Goal: Task Accomplishment & Management: Use online tool/utility

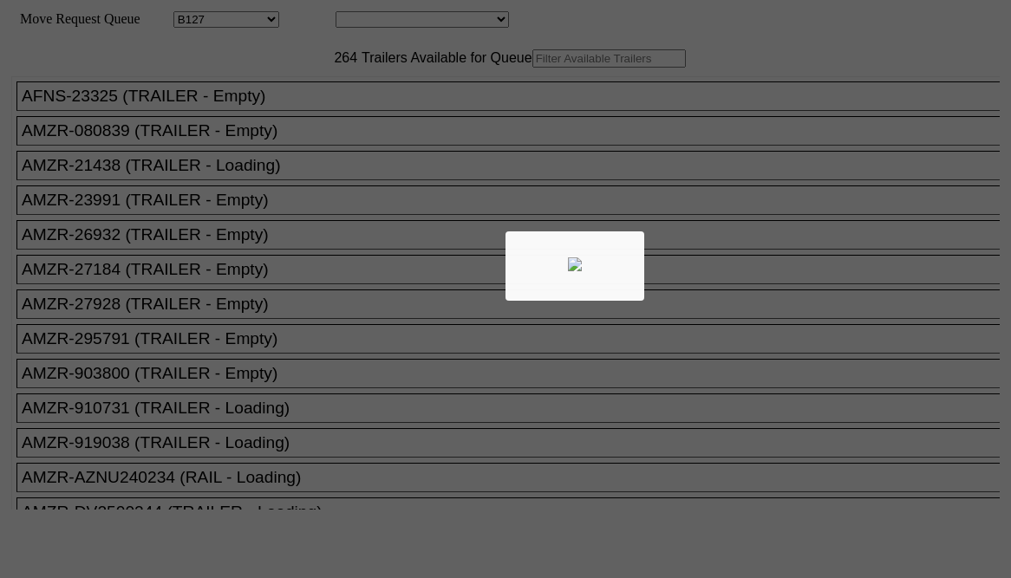
select select "28"
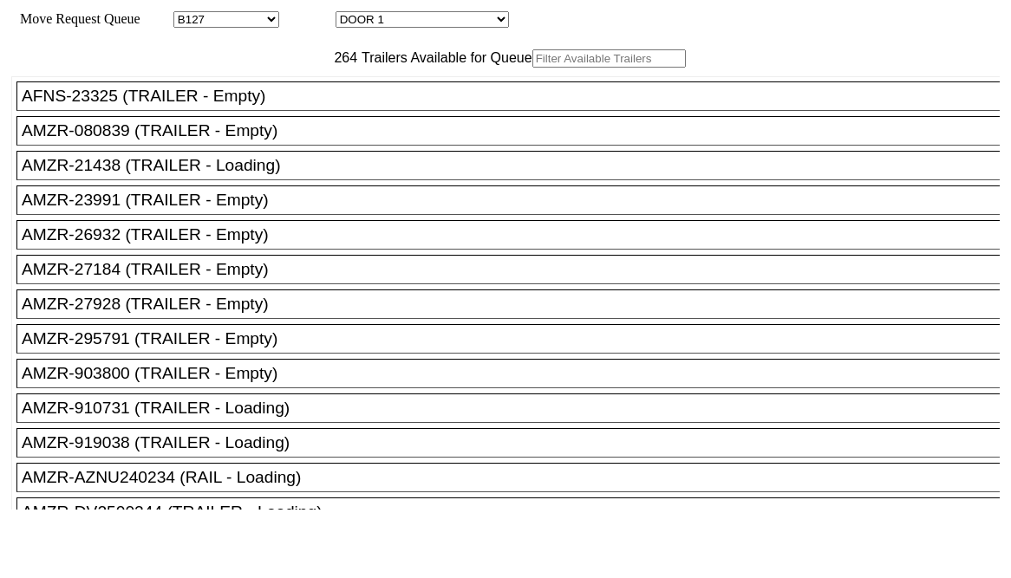
click at [532, 68] on input "text" at bounding box center [608, 58] width 153 height 18
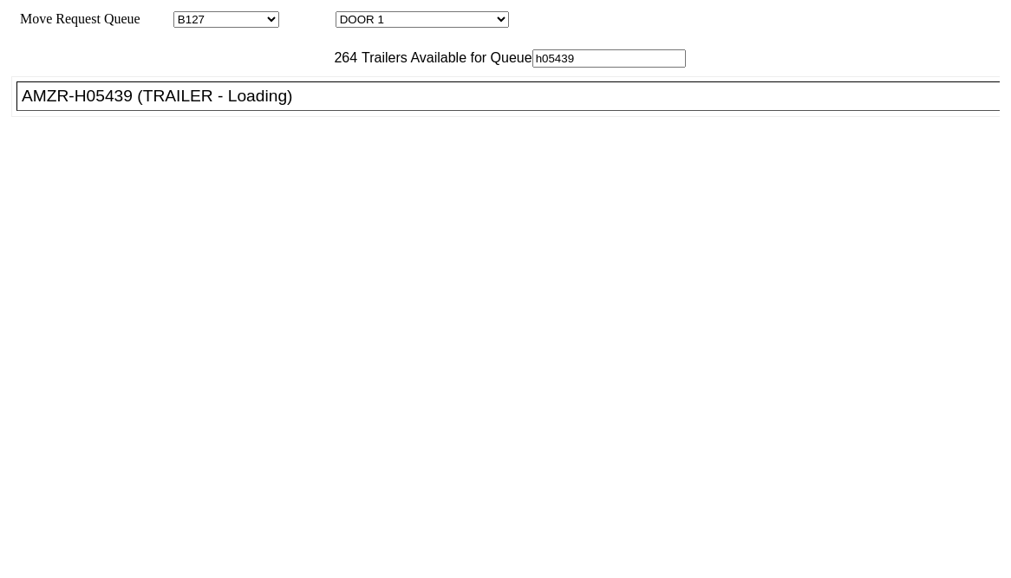
type input "h05439"
click at [248, 106] on div "AMZR-H05439 (TRAILER - Loading)" at bounding box center [516, 96] width 988 height 19
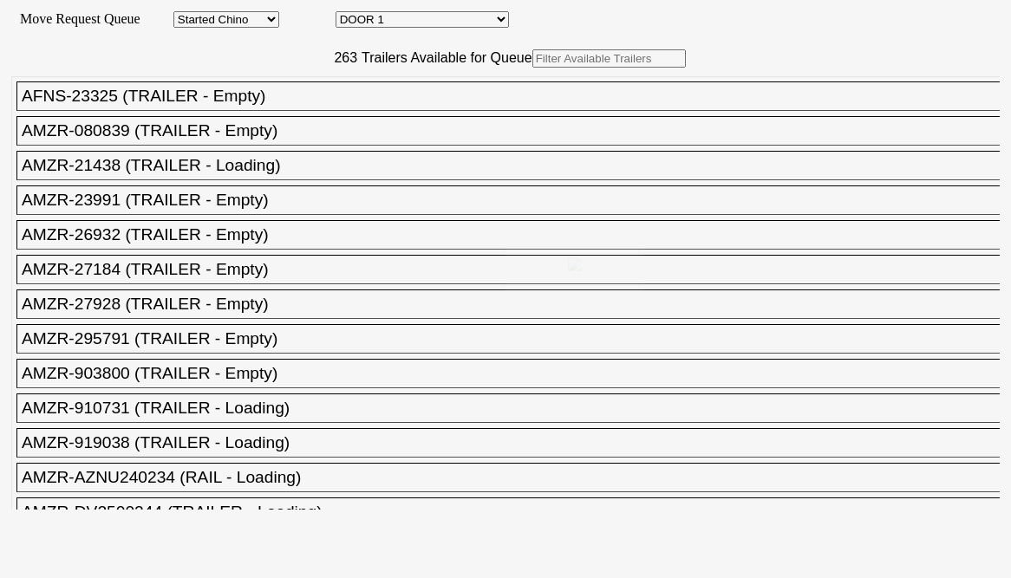
click at [849, 564] on div at bounding box center [505, 289] width 1011 height 578
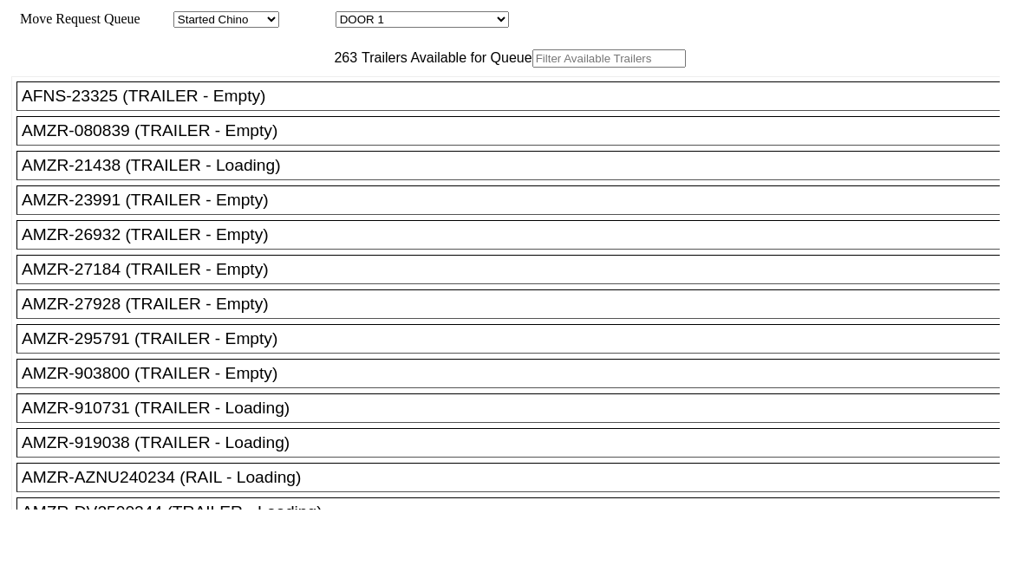
click at [532, 68] on input "text" at bounding box center [608, 58] width 153 height 18
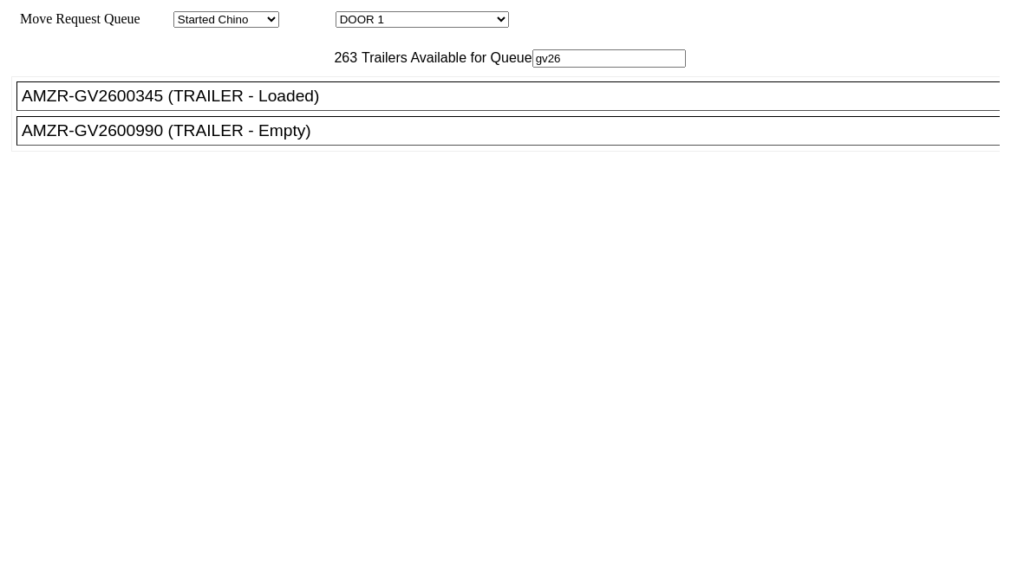
type input "gv26"
click at [272, 140] on div "AMZR-GV2600990 (TRAILER - Empty)" at bounding box center [516, 130] width 988 height 19
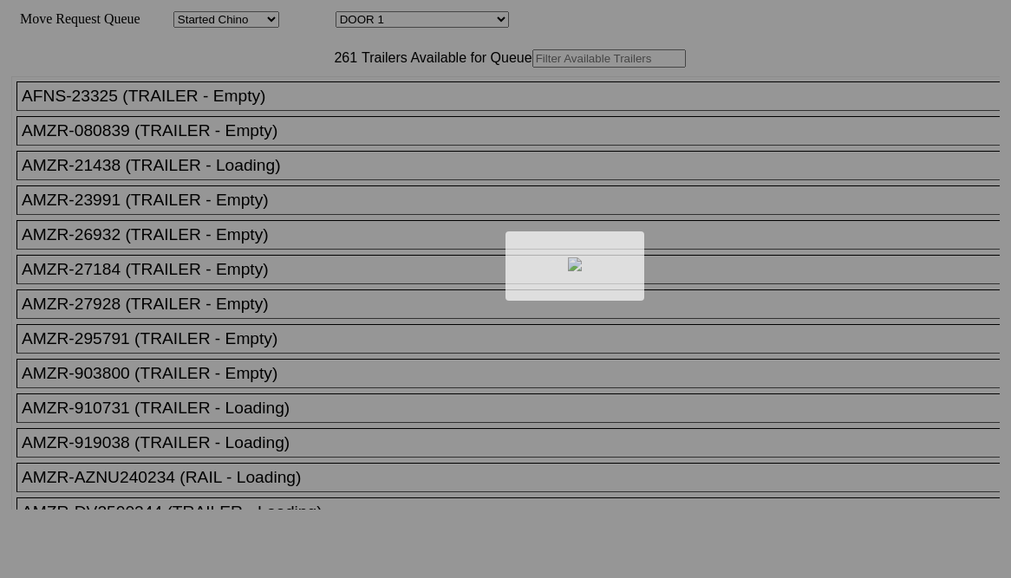
click at [336, 93] on div at bounding box center [505, 289] width 1011 height 578
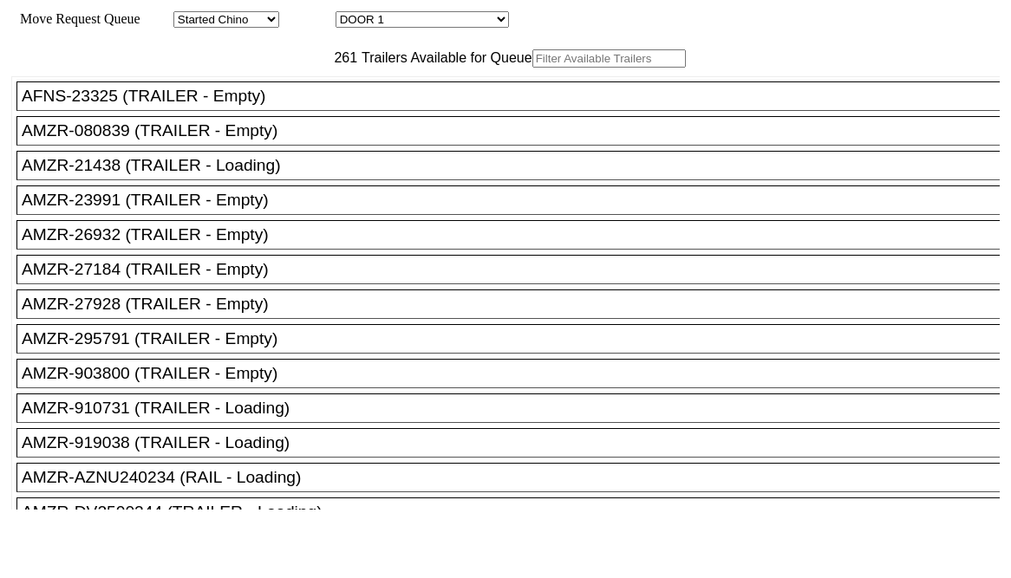
click at [532, 68] on input "text" at bounding box center [608, 58] width 153 height 18
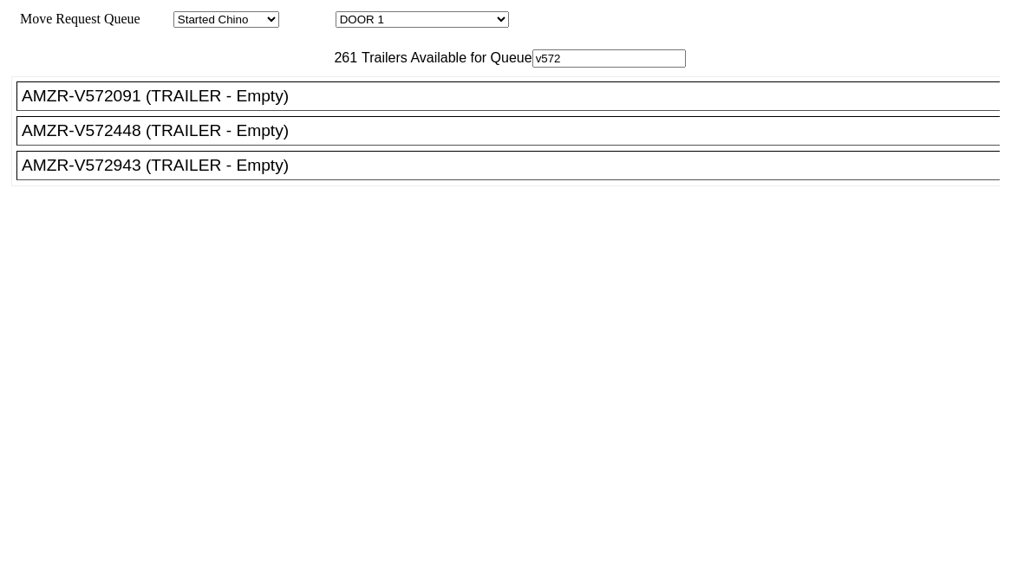
type input "v572"
click at [250, 140] on div "AMZR-V572448 (TRAILER - Empty)" at bounding box center [516, 130] width 988 height 19
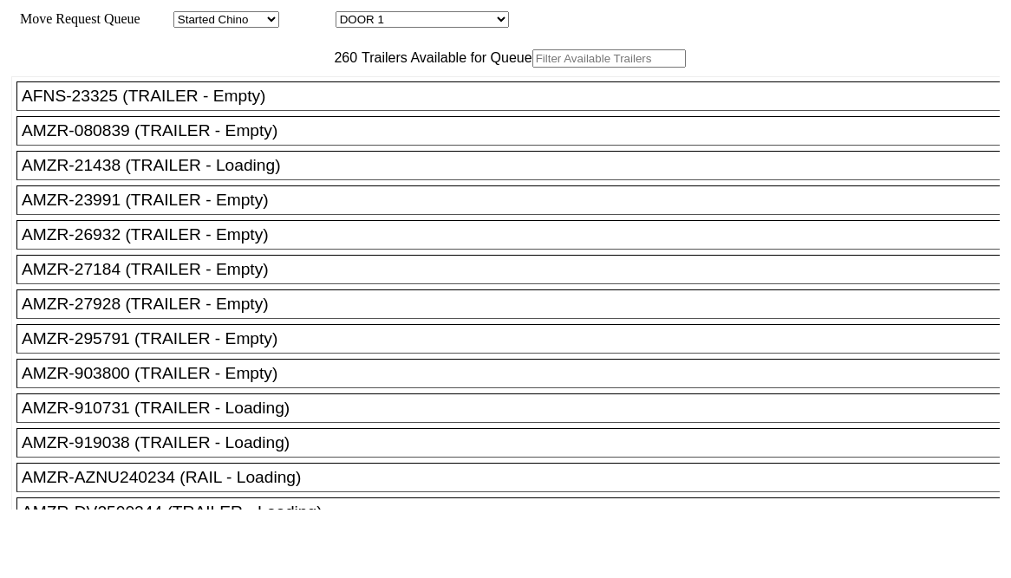
click at [532, 68] on input "text" at bounding box center [608, 58] width 153 height 18
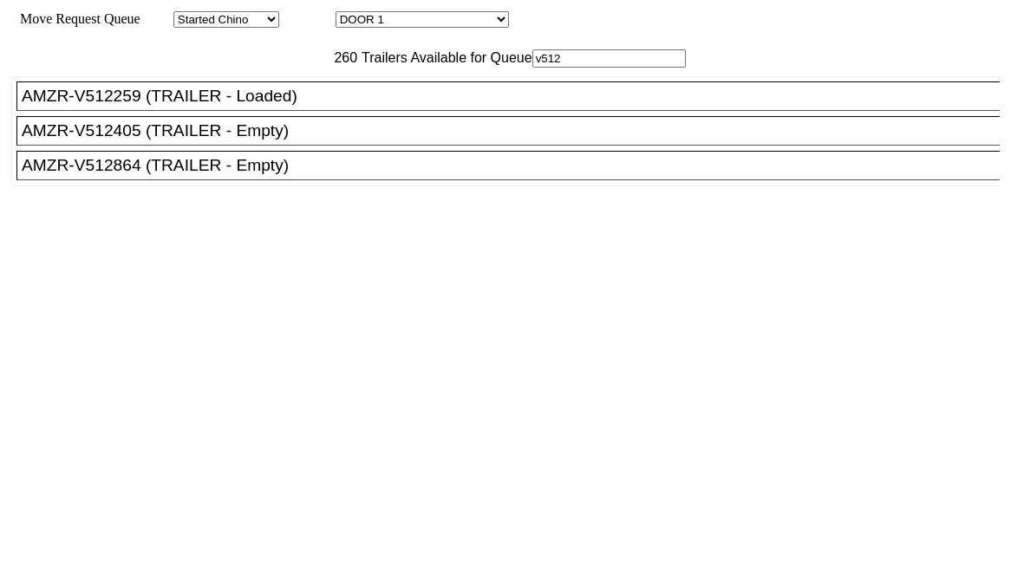
type input "v512"
click at [189, 140] on div "AMZR-V512405 (TRAILER - Empty)" at bounding box center [516, 130] width 988 height 19
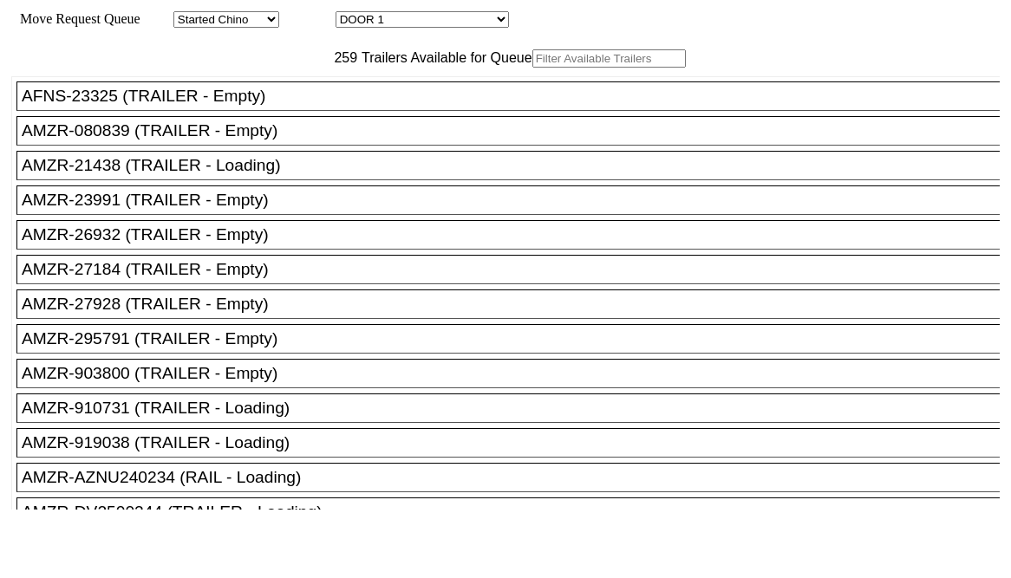
click at [532, 68] on input "text" at bounding box center [608, 58] width 153 height 18
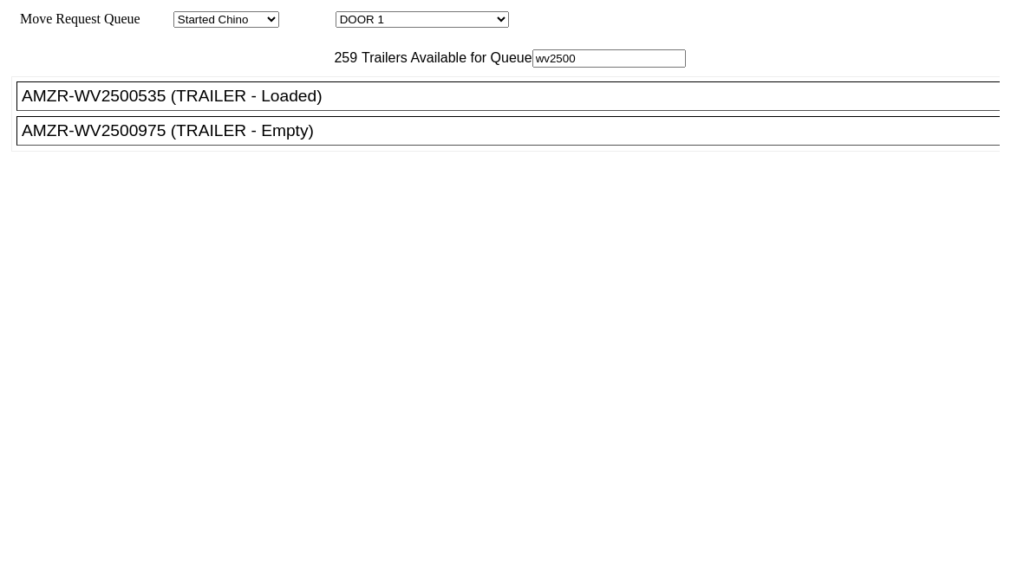
type input "wv2500"
click at [231, 140] on div "AMZR-WV2500975 (TRAILER - Empty)" at bounding box center [516, 130] width 988 height 19
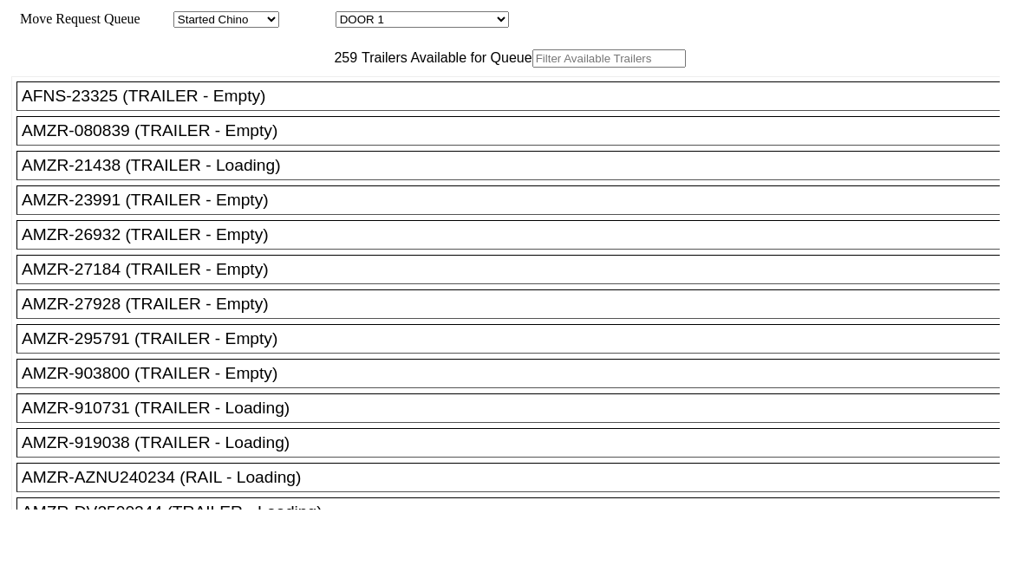
click at [532, 68] on input "text" at bounding box center [608, 58] width 153 height 18
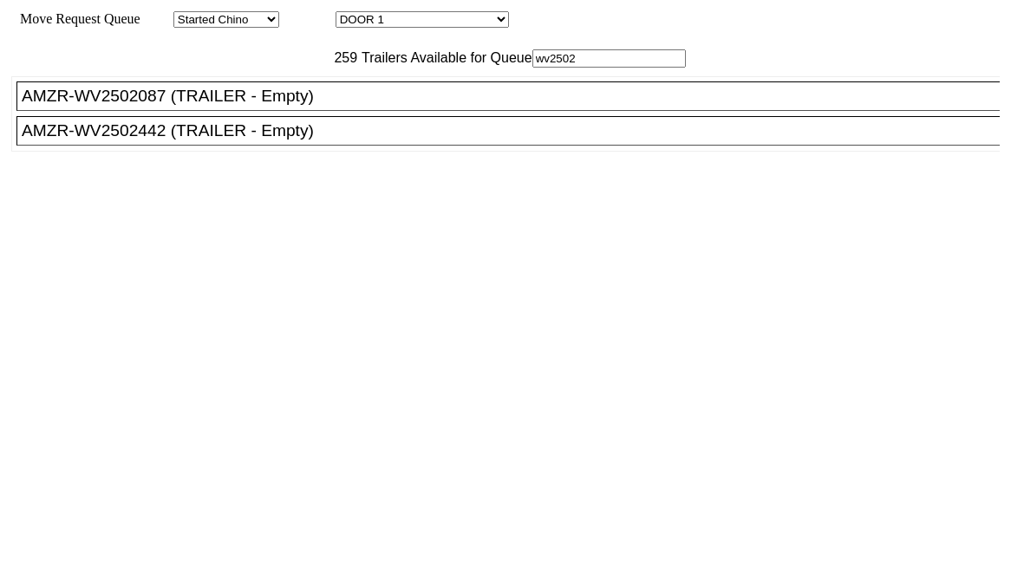
type input "wv2502"
click at [251, 106] on div "AMZR-WV2502087 (TRAILER - Empty)" at bounding box center [516, 96] width 988 height 19
